Goal: Information Seeking & Learning: Learn about a topic

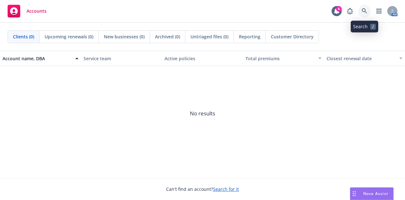
click at [366, 8] on icon at bounding box center [365, 11] width 6 height 6
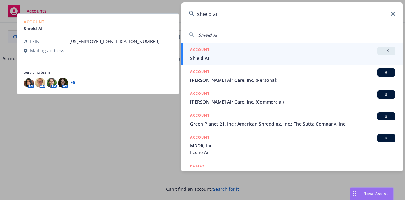
type input "shield ai"
click at [213, 52] on div "ACCOUNT TR" at bounding box center [292, 51] width 205 height 8
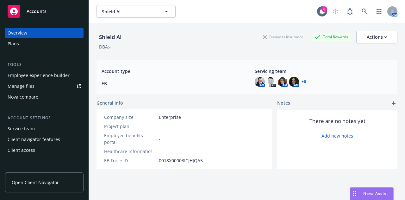
click at [26, 45] on div "Plans" at bounding box center [44, 44] width 73 height 10
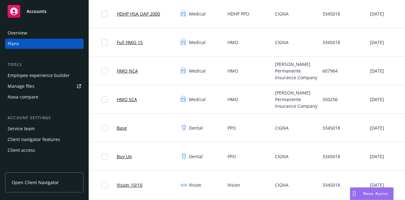
scroll to position [120, 0]
click at [131, 71] on link "HMO NCA" at bounding box center [127, 70] width 21 height 7
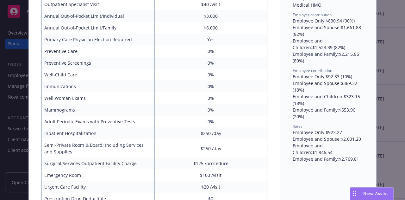
scroll to position [139, 0]
